Goal: Find specific page/section: Find specific page/section

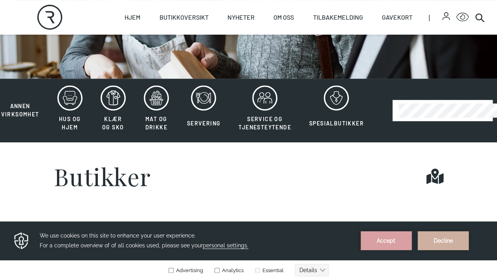
scroll to position [137, 0]
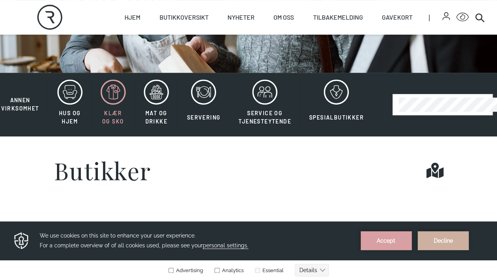
click at [115, 104] on icon at bounding box center [112, 91] width 25 height 25
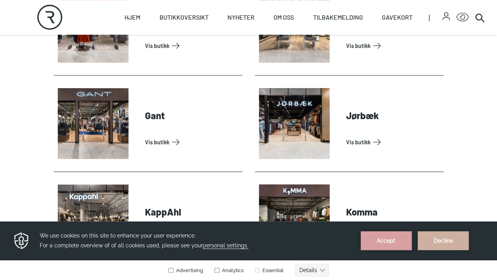
scroll to position [372, 0]
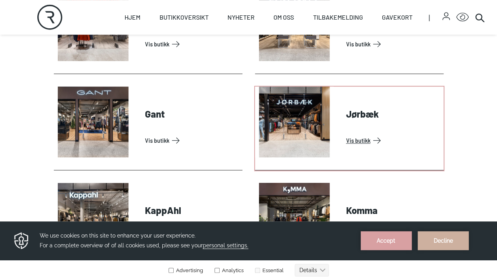
click at [365, 146] on link "Vis butikk" at bounding box center [393, 140] width 94 height 13
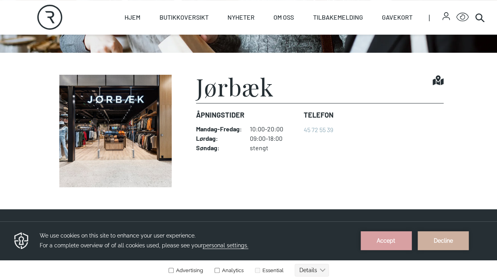
scroll to position [152, 0]
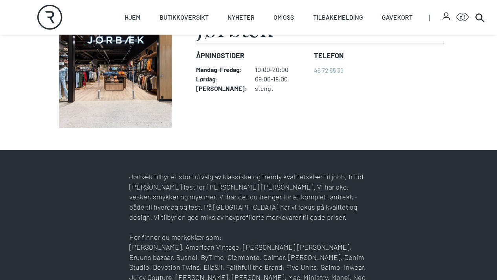
scroll to position [216, 0]
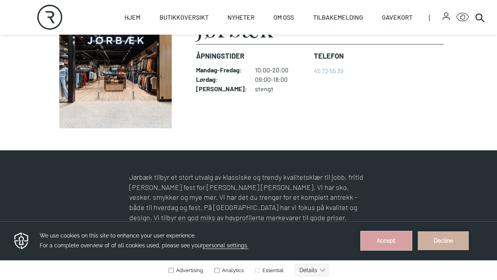
click at [395, 243] on button "Accept" at bounding box center [385, 240] width 51 height 19
